Goal: Transaction & Acquisition: Book appointment/travel/reservation

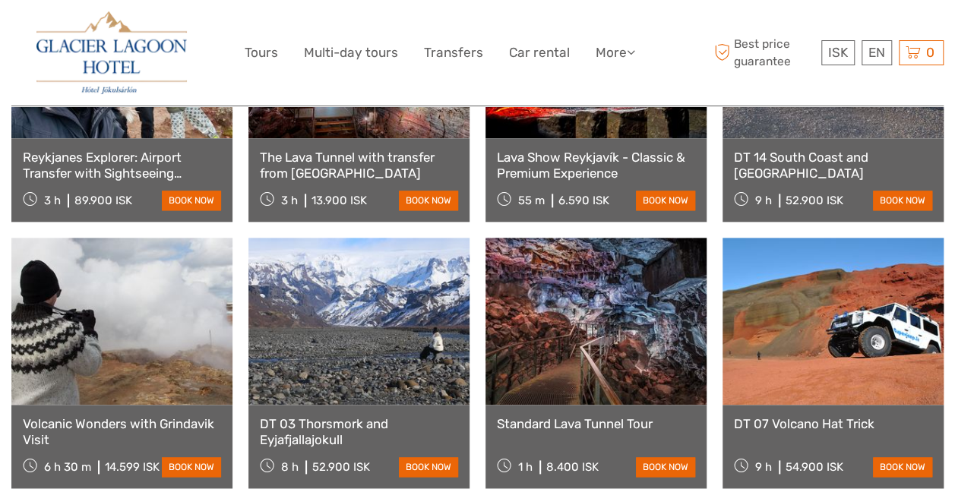
scroll to position [643, 0]
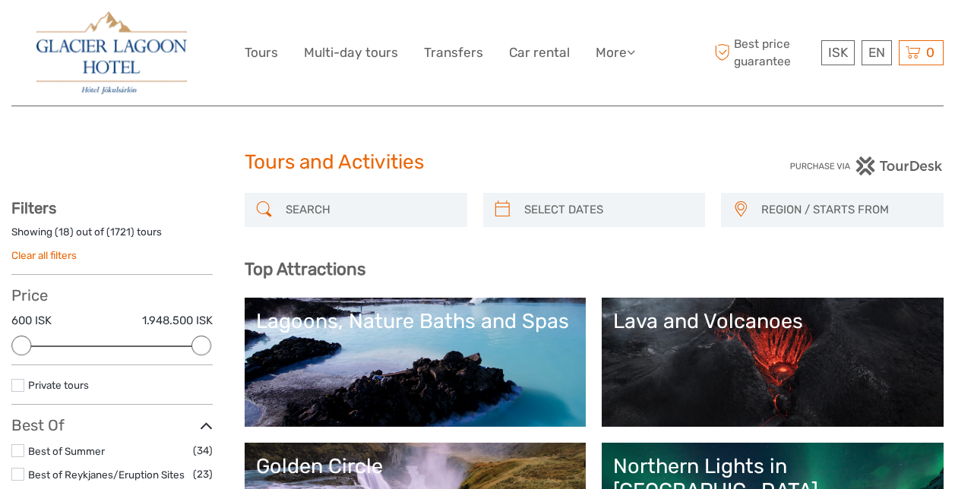
select select
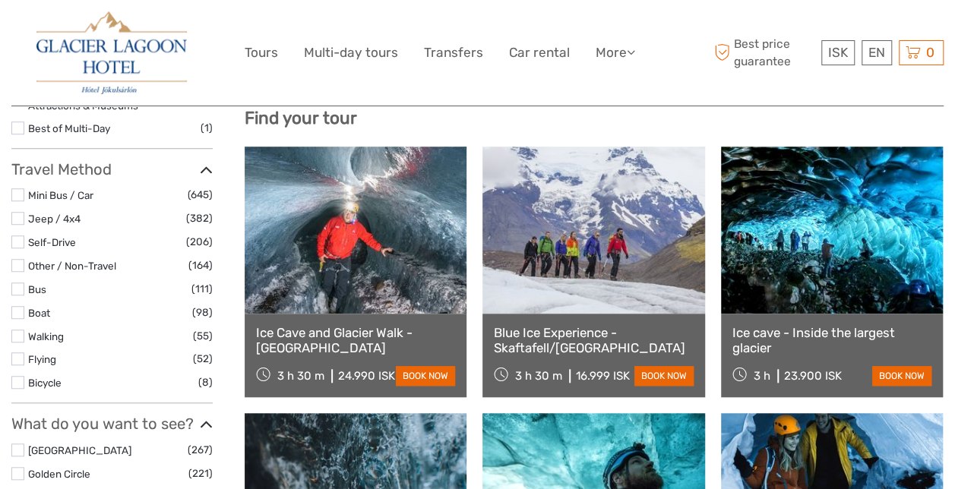
scroll to position [502, 0]
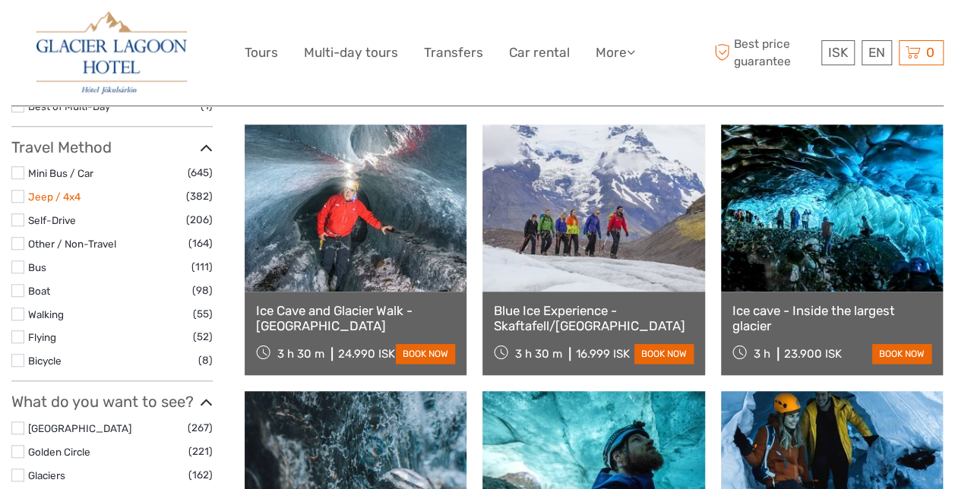
click at [52, 191] on link "Jeep / 4x4" at bounding box center [54, 197] width 52 height 12
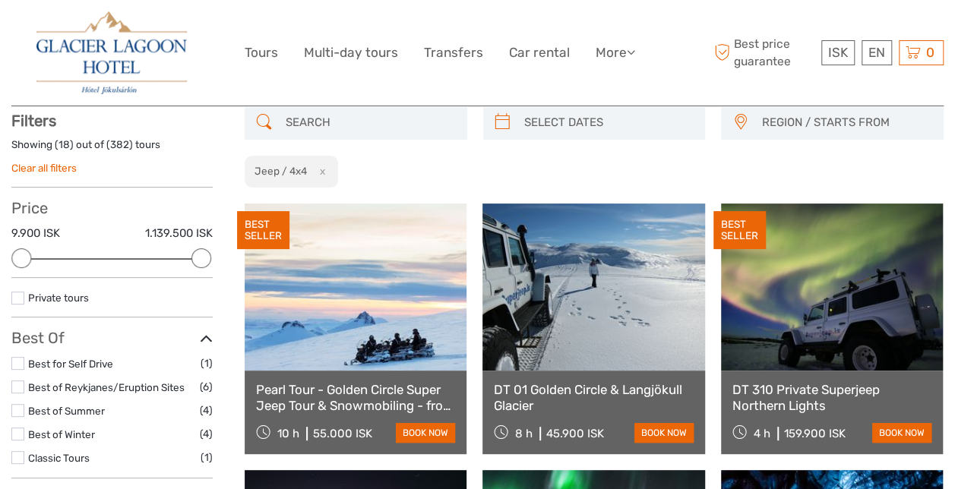
scroll to position [86, 0]
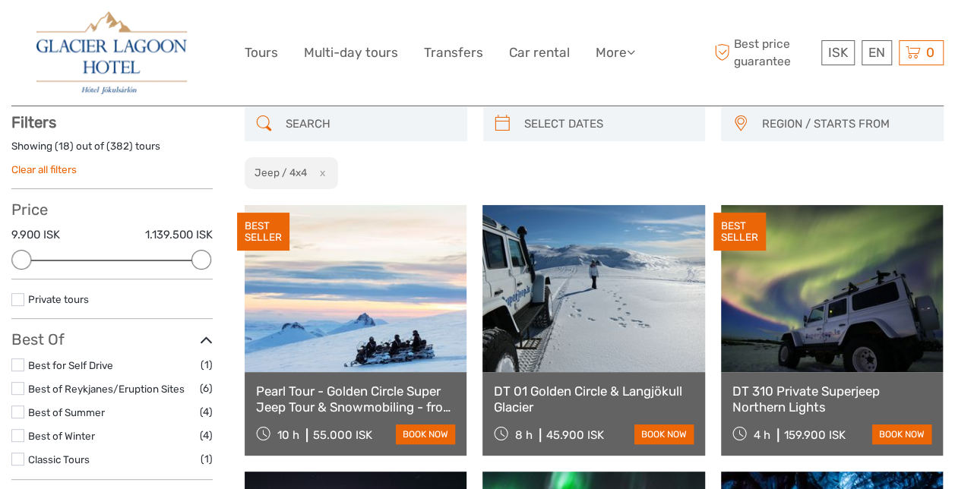
click at [375, 314] on link at bounding box center [356, 288] width 222 height 167
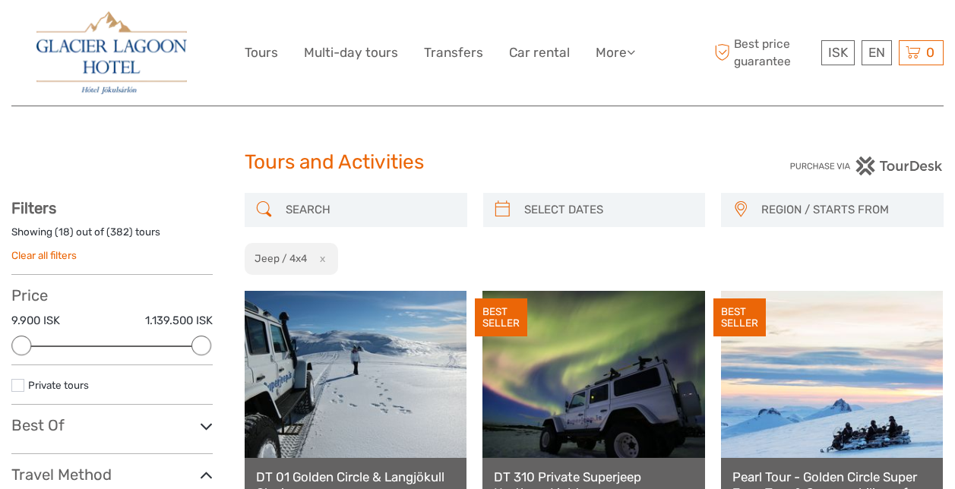
select select
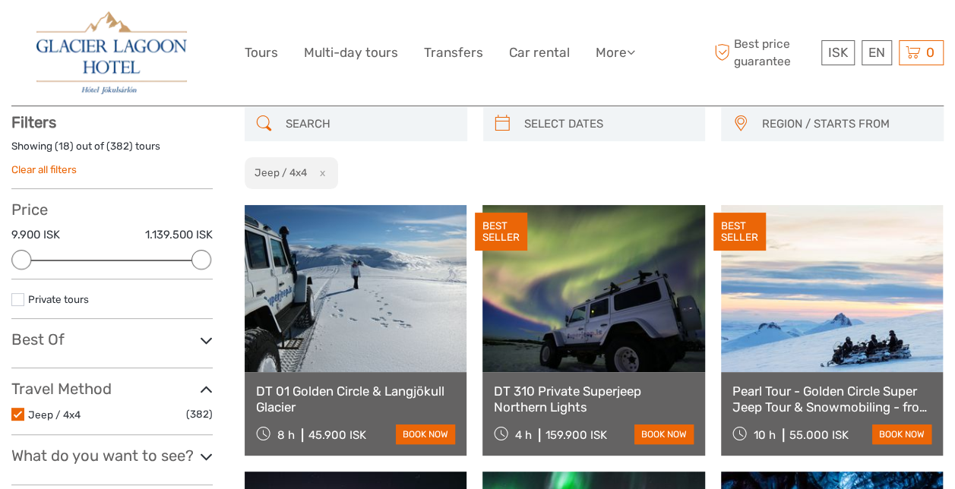
scroll to position [103, 0]
